Goal: Transaction & Acquisition: Subscribe to service/newsletter

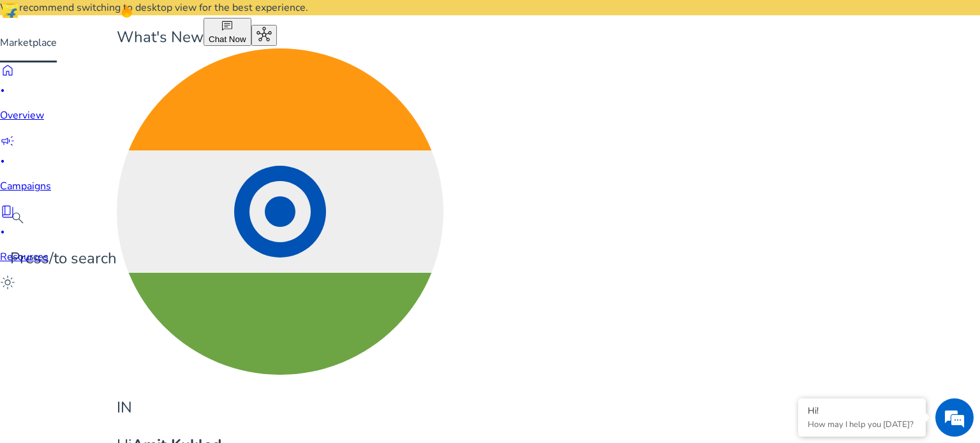
click at [463, 19] on mat-toolbar "search Press / to search What's New chat Chat Now hub IN Hi [PERSON_NAME] keybo…" at bounding box center [490, 247] width 980 height 495
click at [31, 98] on div "home fiber_manual_record" at bounding box center [26, 80] width 52 height 35
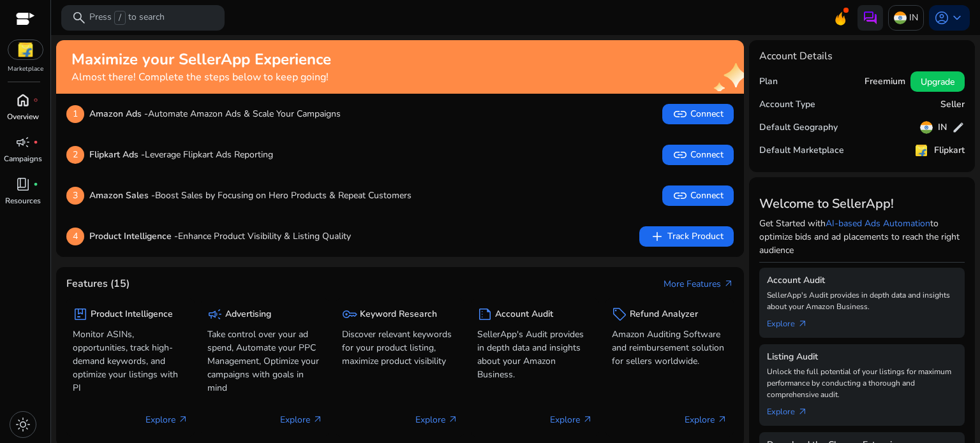
click at [22, 113] on p "Overview" at bounding box center [23, 116] width 32 height 11
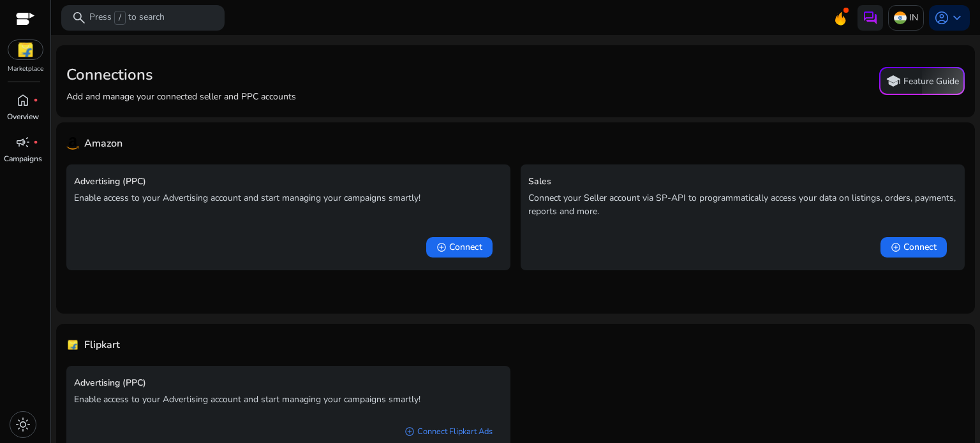
click at [33, 33] on div at bounding box center [25, 20] width 19 height 40
click at [26, 18] on div at bounding box center [25, 20] width 19 height 15
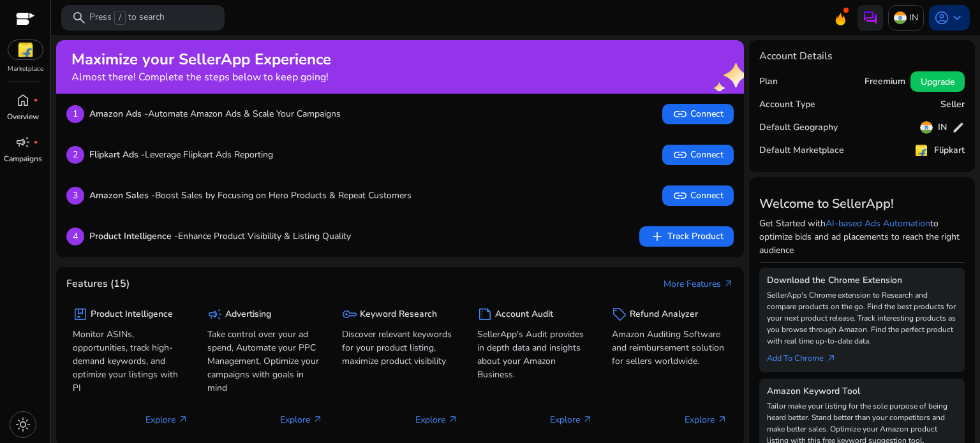
click at [943, 18] on span "account_circle" at bounding box center [941, 17] width 15 height 15
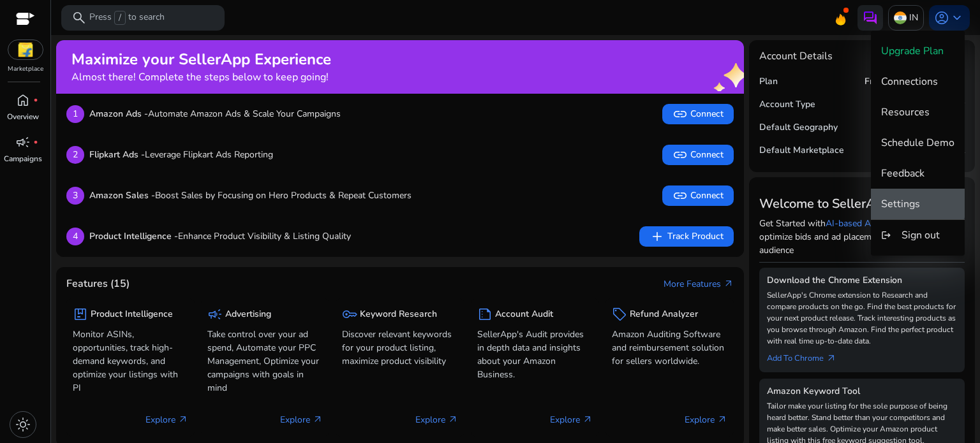
click at [914, 191] on button "Settings" at bounding box center [918, 204] width 94 height 31
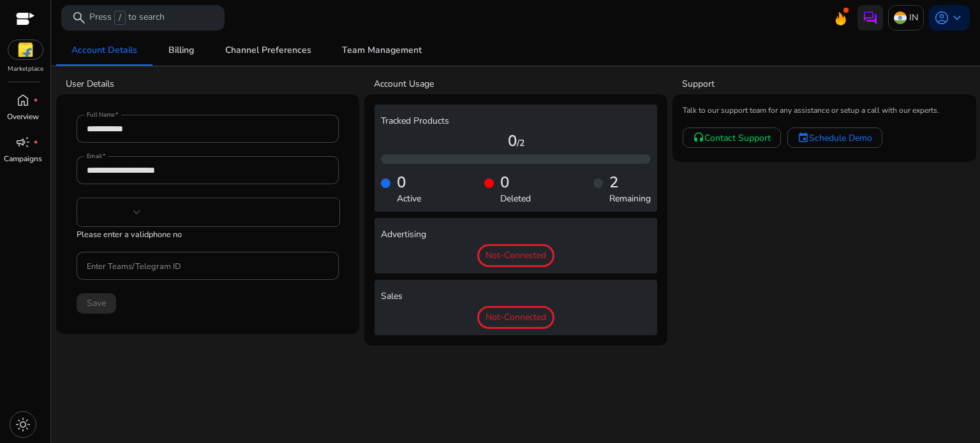
type input "***"
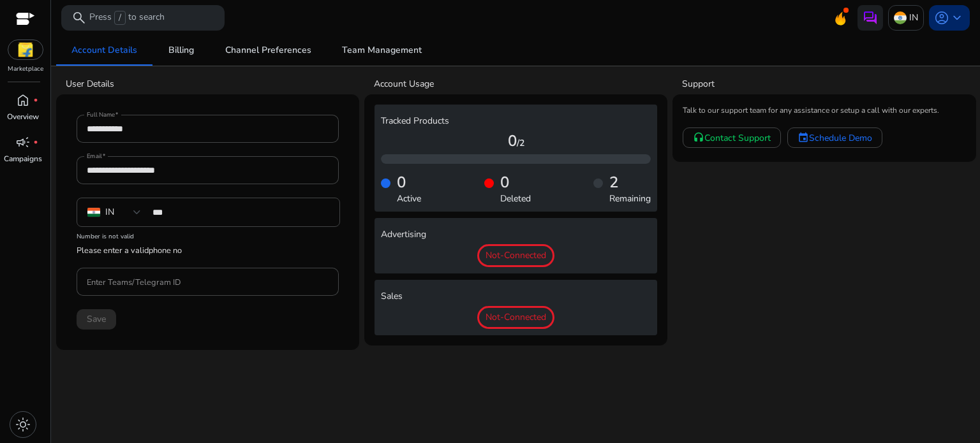
click at [942, 19] on span "account_circle" at bounding box center [941, 17] width 15 height 15
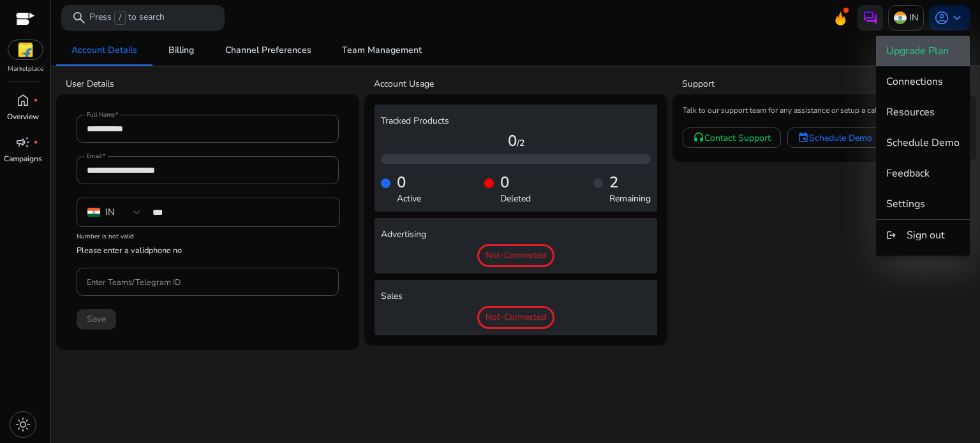
click at [919, 58] on button "Upgrade Plan" at bounding box center [923, 51] width 94 height 31
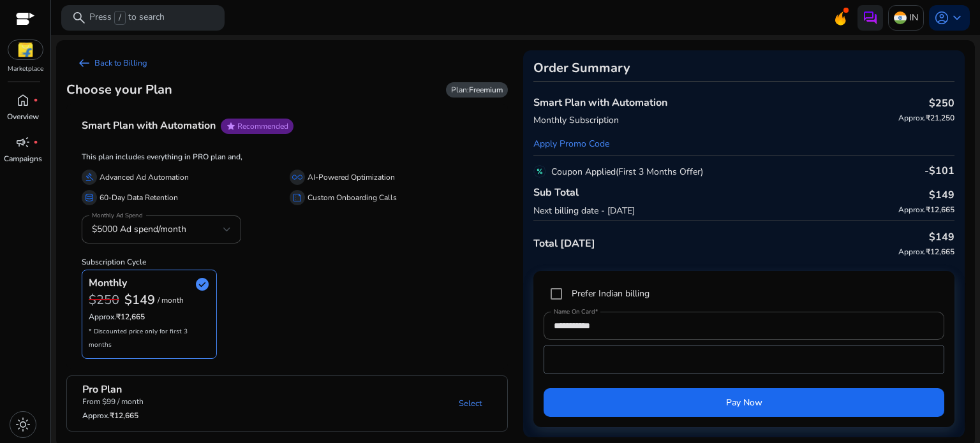
click at [863, 137] on form "Apply Promo Code" at bounding box center [743, 143] width 421 height 13
click at [595, 142] on link "Apply Promo Code" at bounding box center [571, 144] width 76 height 12
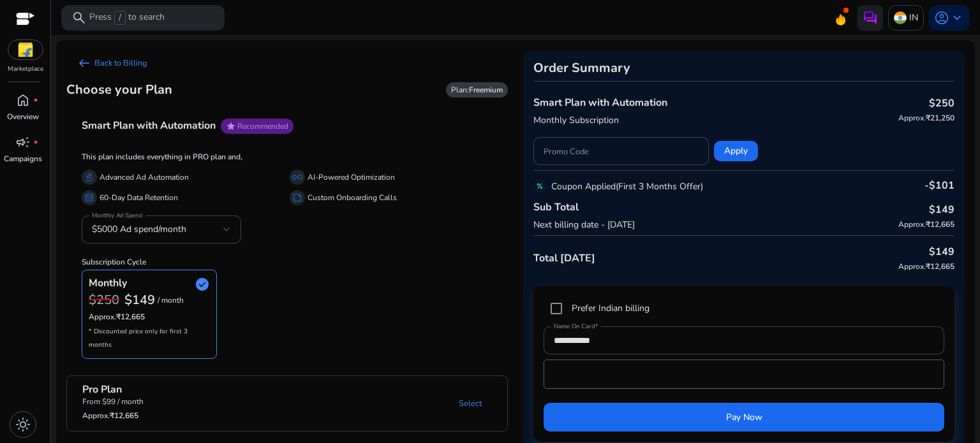
click at [663, 206] on div "Sub Total Next billing date - [DATE] $149 Approx. ₹12,665" at bounding box center [743, 216] width 421 height 39
click at [692, 254] on div "Total [DATE] $149 Approx. ₹12,665" at bounding box center [743, 261] width 421 height 50
click at [636, 264] on div "Total [DATE] $149 Approx. ₹12,665" at bounding box center [743, 261] width 421 height 50
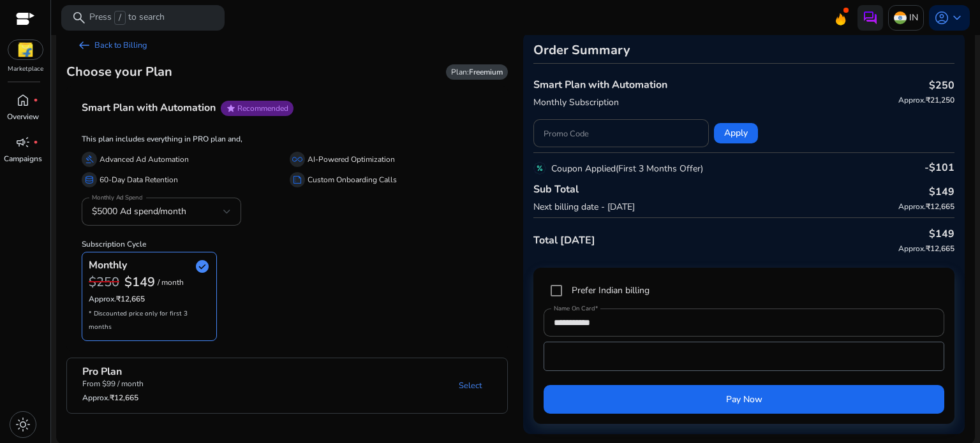
click at [390, 290] on div "Monthly check_circle $250 $149 / month Approx. ₹12,665 * Discounted price only …" at bounding box center [287, 296] width 411 height 89
